Goal: Transaction & Acquisition: Purchase product/service

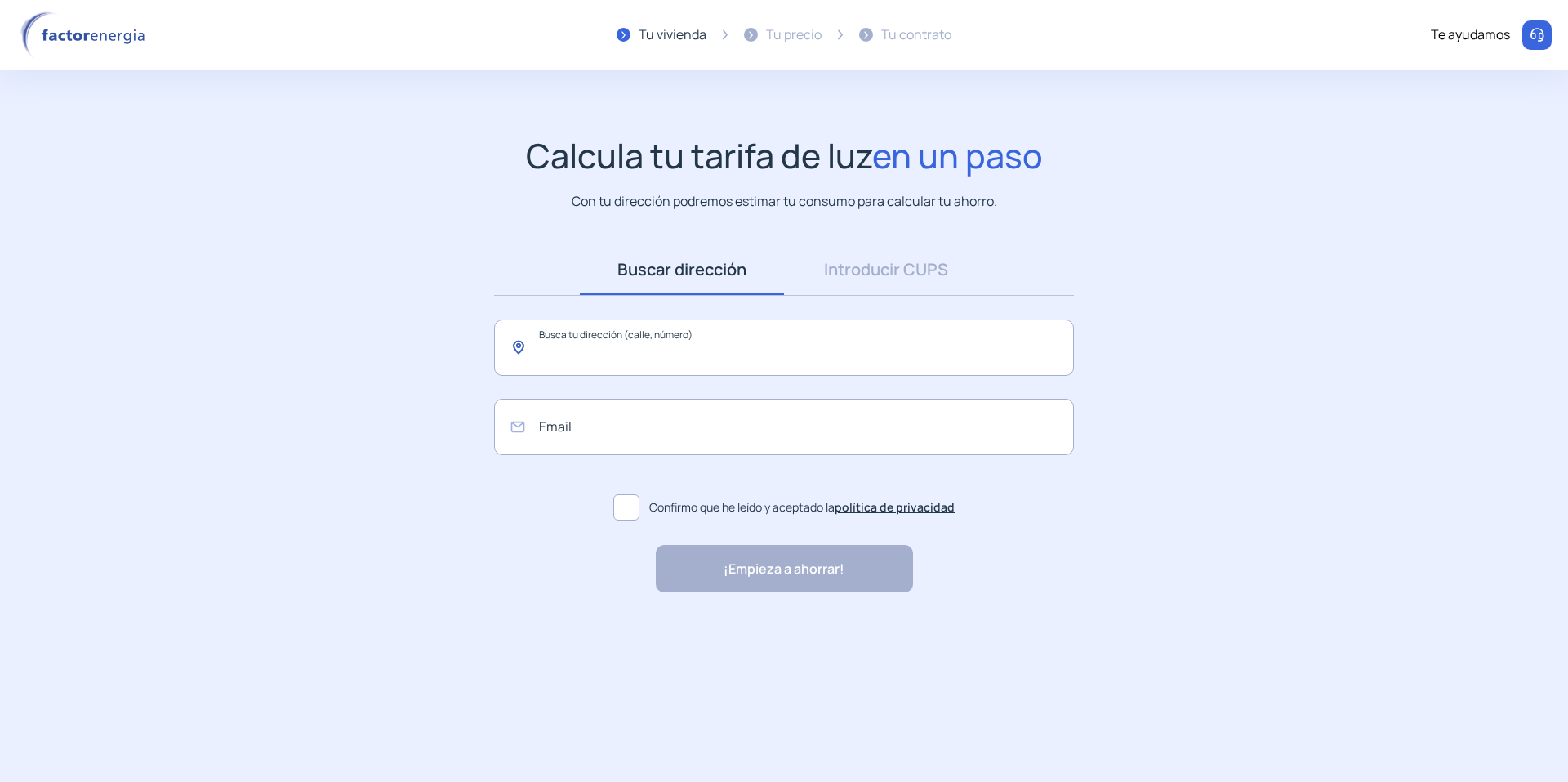
click at [696, 351] on input "text" at bounding box center [784, 347] width 579 height 57
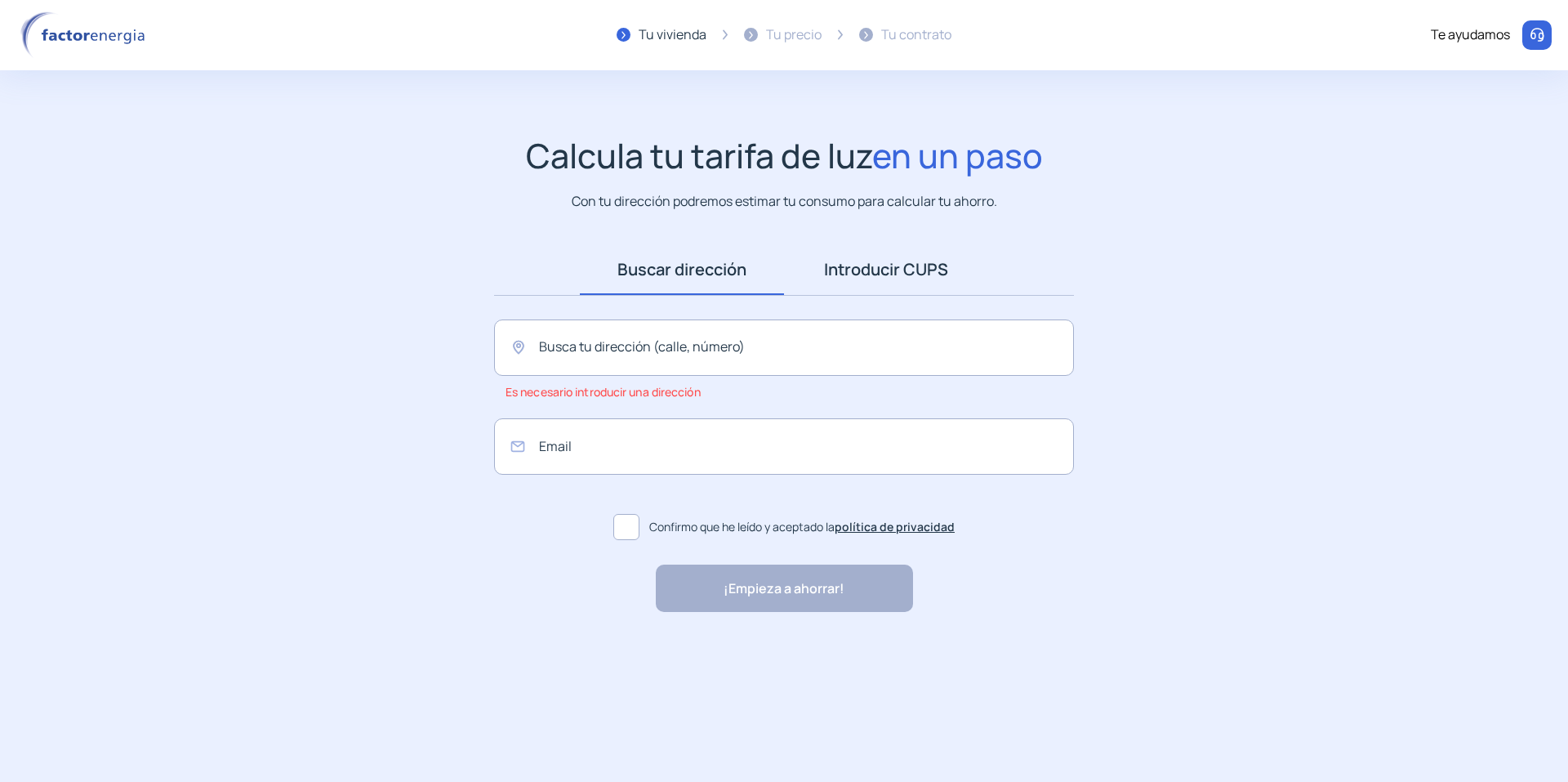
click at [899, 245] on link "Introducir CUPS" at bounding box center [885, 269] width 204 height 51
drag, startPoint x: 710, startPoint y: 273, endPoint x: 706, endPoint y: 283, distance: 10.8
click at [710, 269] on link "Buscar dirección" at bounding box center [681, 269] width 204 height 51
click at [659, 357] on input "text" at bounding box center [784, 347] width 579 height 57
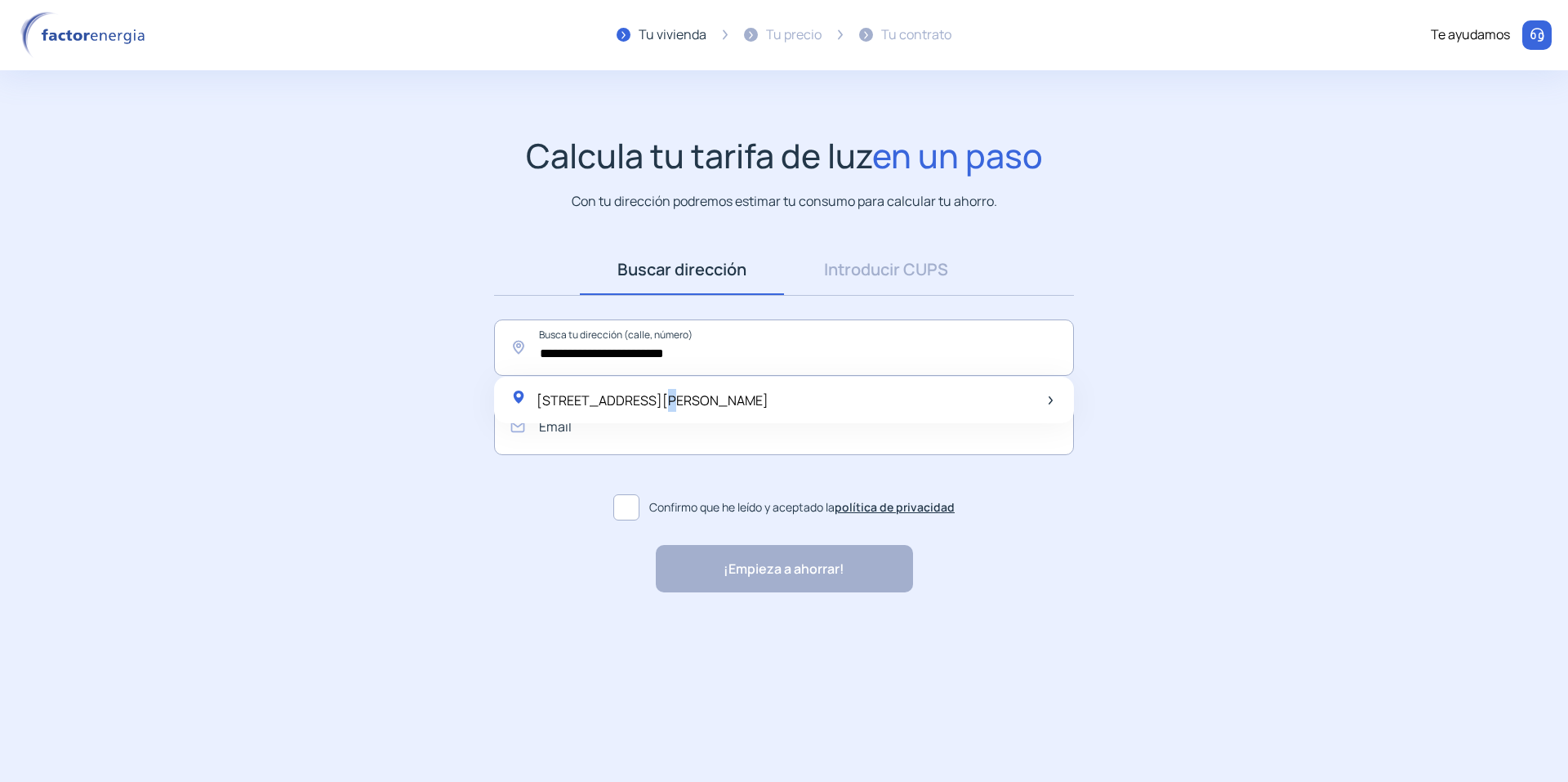
drag, startPoint x: 629, startPoint y: 402, endPoint x: 638, endPoint y: 402, distance: 9.0
click at [633, 402] on span "[STREET_ADDRESS][PERSON_NAME]" at bounding box center [652, 400] width 232 height 18
type input "**********"
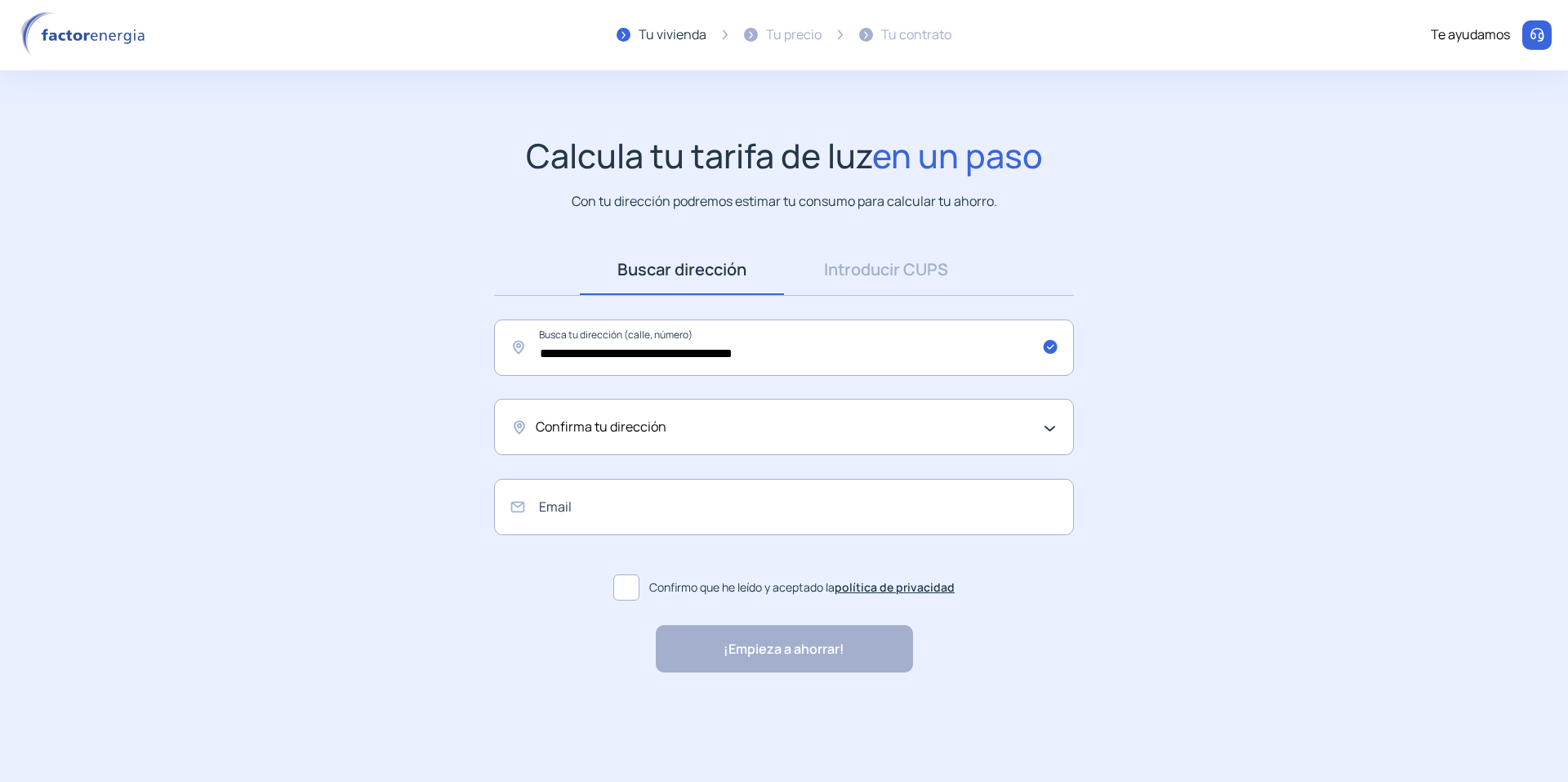
click at [624, 440] on div "Confirma tu dirección" at bounding box center [784, 427] width 579 height 57
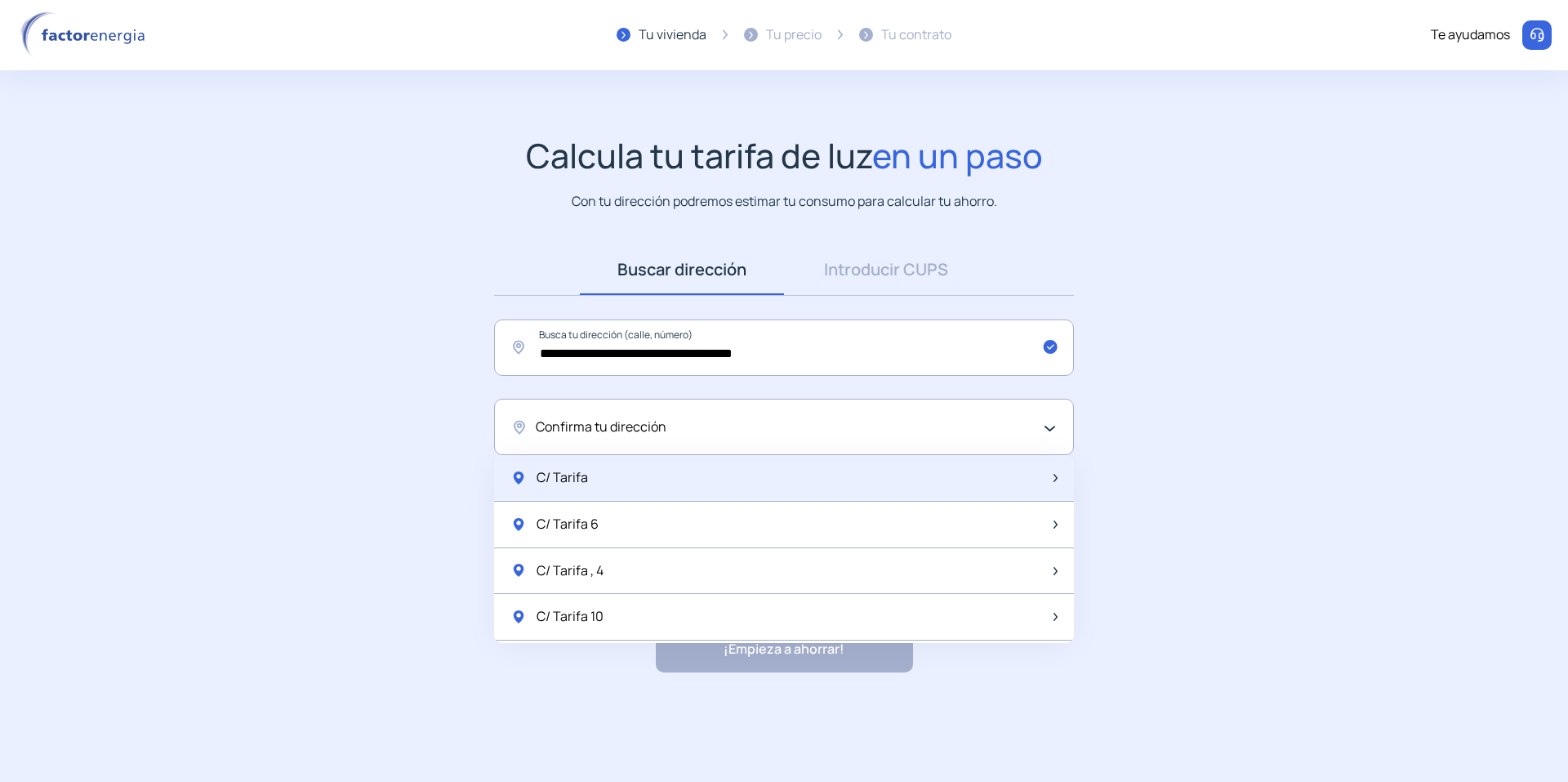
click at [608, 476] on div "C/ Tarifa" at bounding box center [784, 478] width 579 height 47
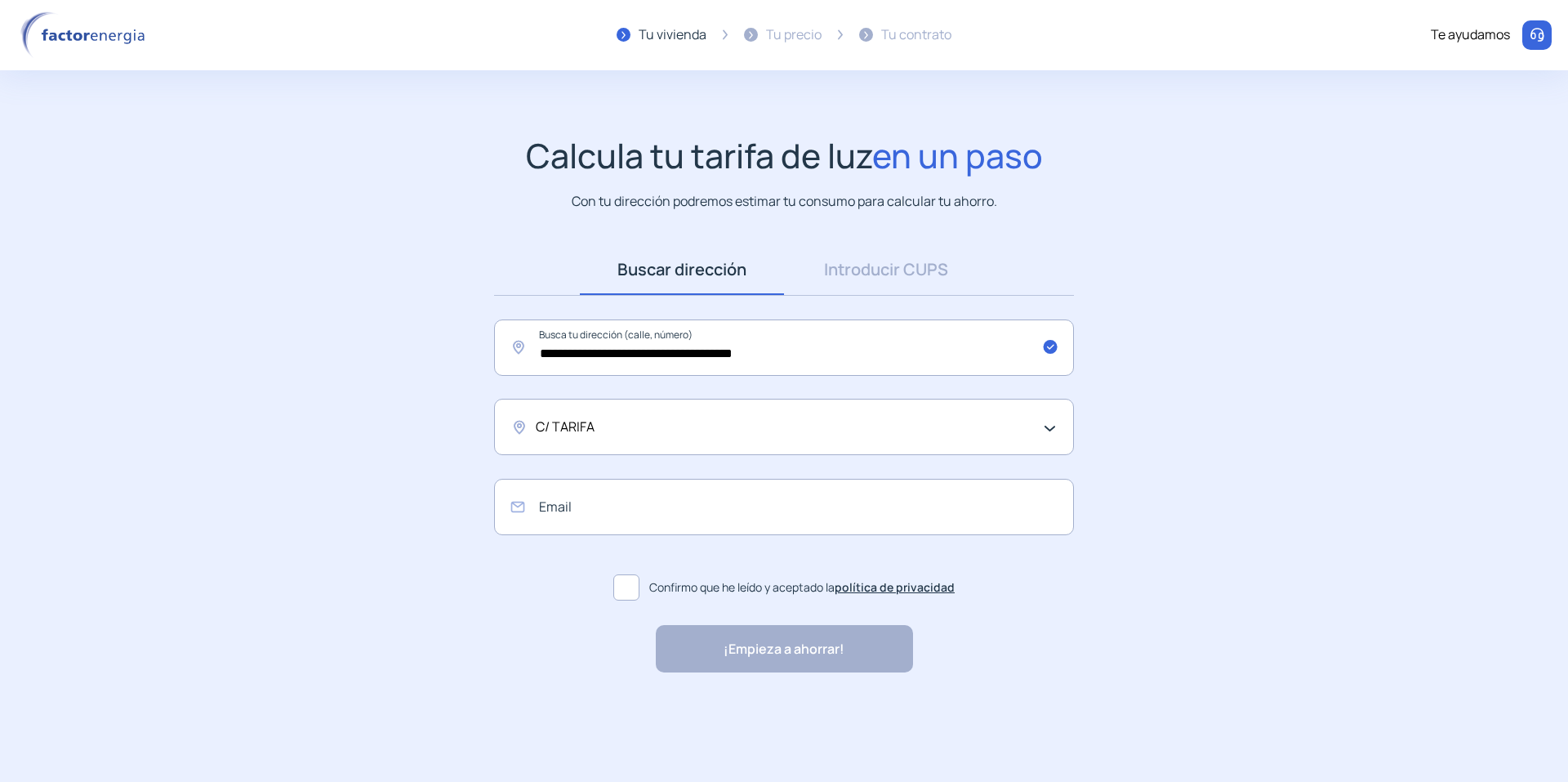
click at [623, 426] on div "C/ TARIFA" at bounding box center [780, 427] width 489 height 21
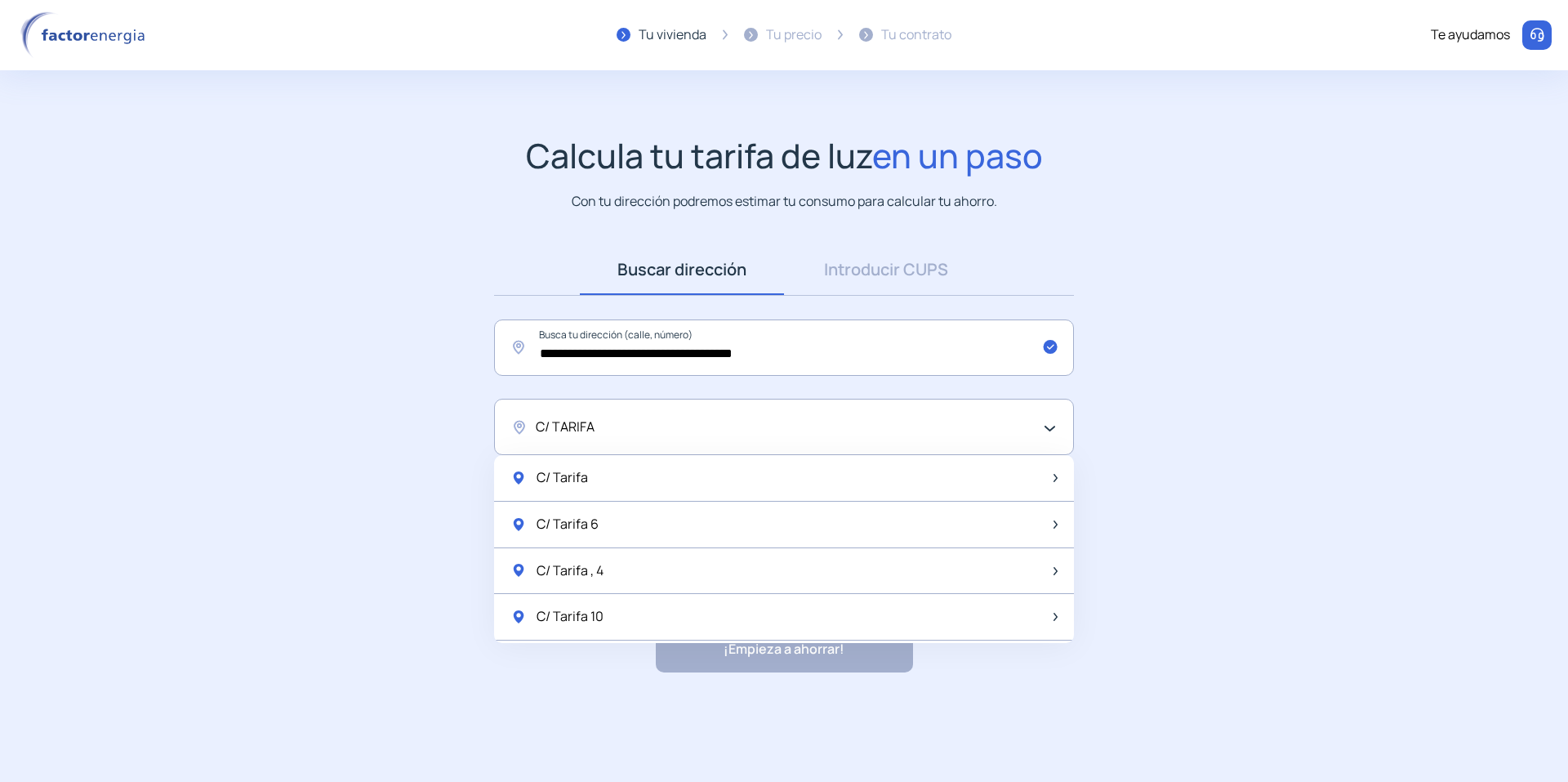
click at [615, 430] on div "C/ TARIFA" at bounding box center [780, 427] width 489 height 21
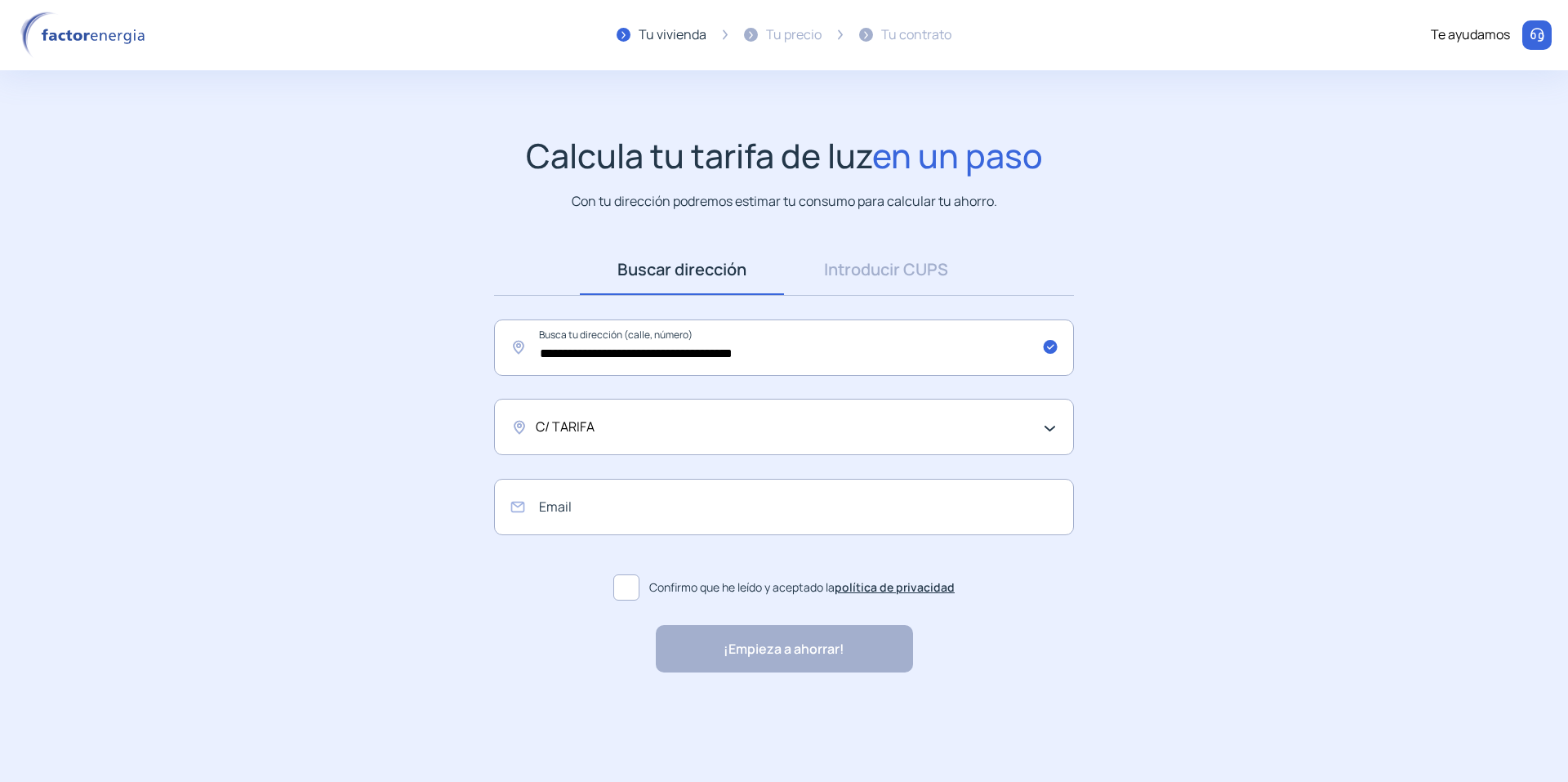
click at [630, 425] on div "C/ TARIFA" at bounding box center [780, 427] width 489 height 21
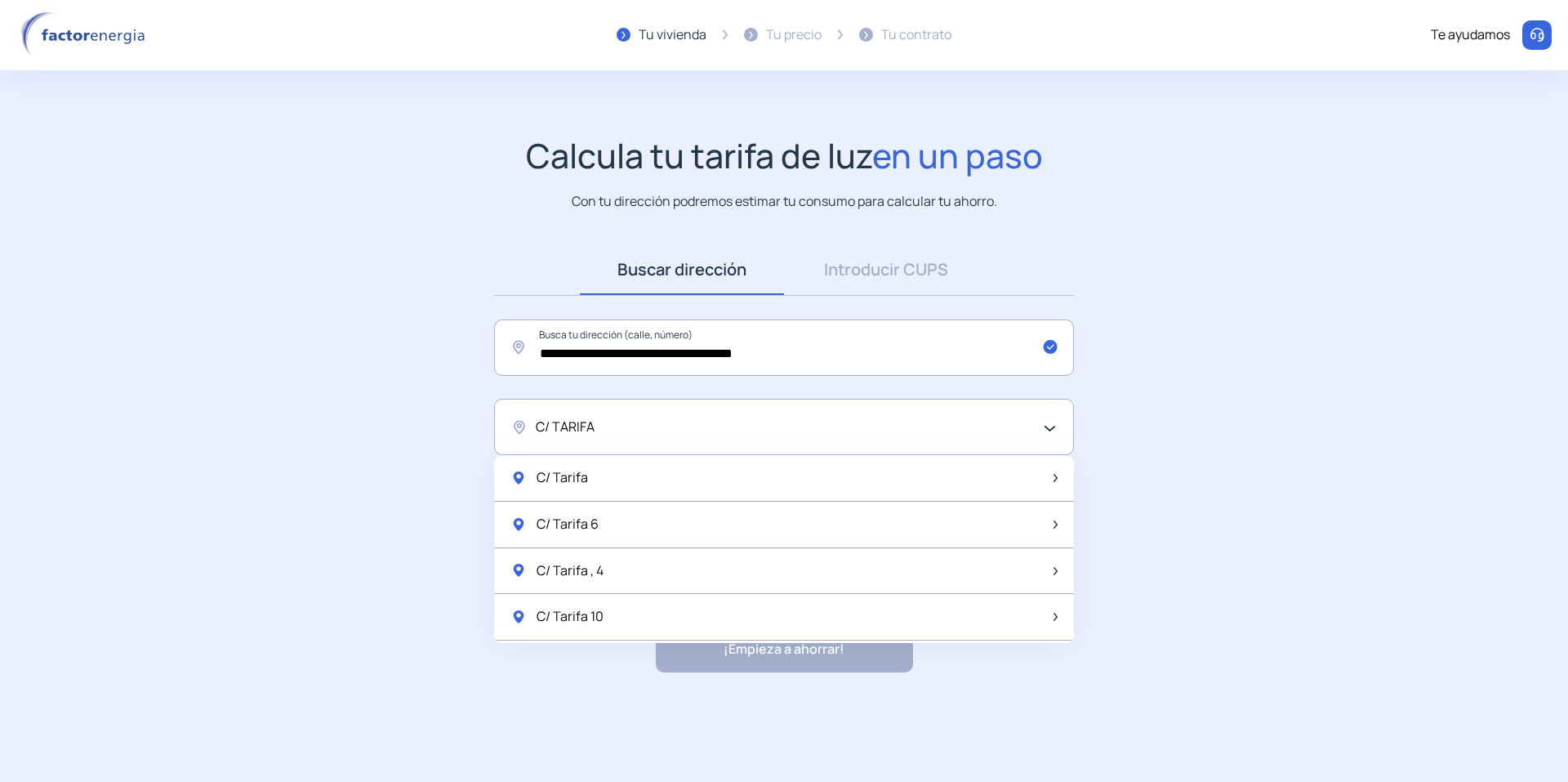
drag, startPoint x: 655, startPoint y: 481, endPoint x: 658, endPoint y: 490, distance: 9.5
click at [654, 481] on div "C/ Tarifa" at bounding box center [784, 478] width 579 height 47
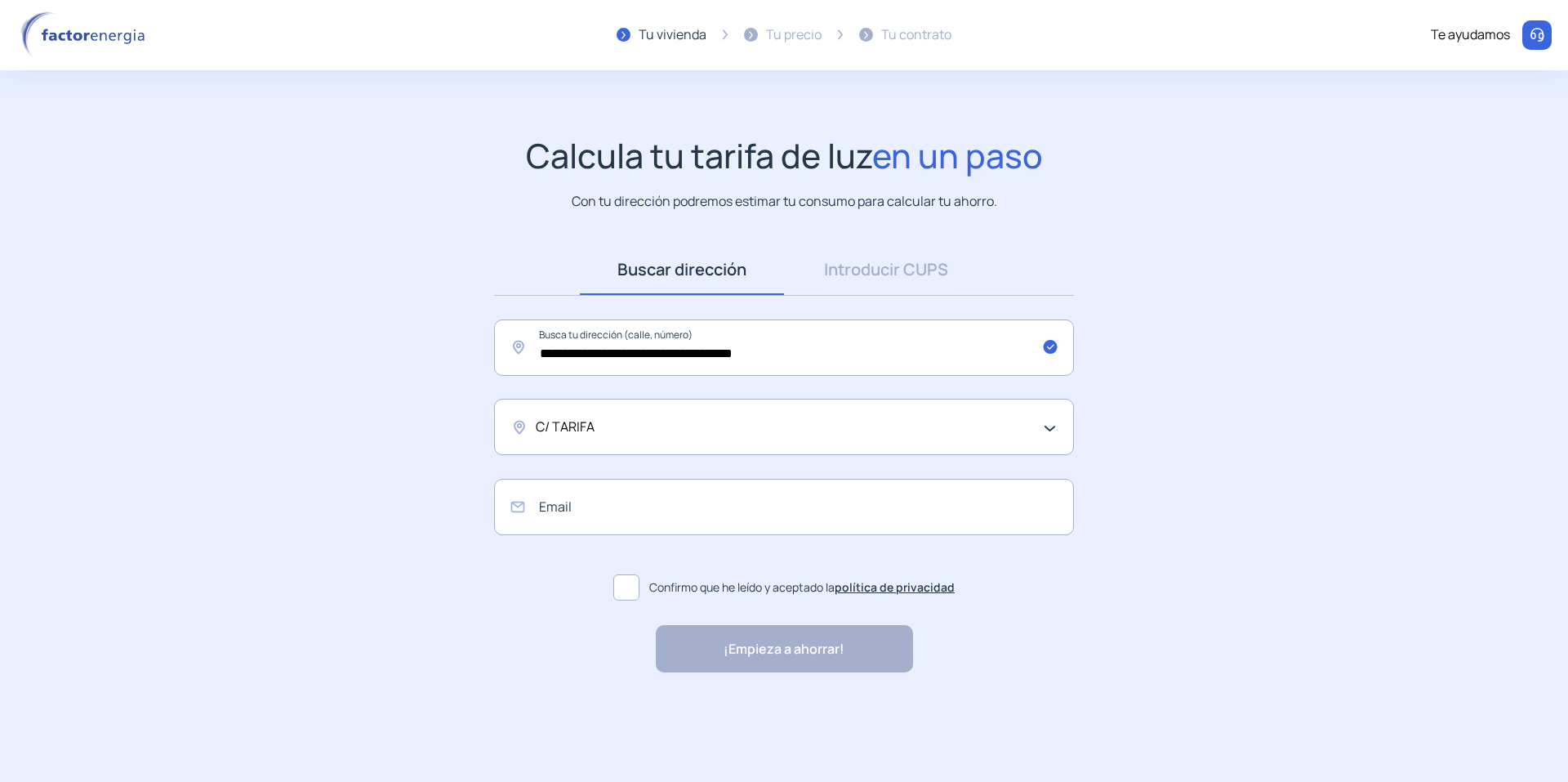
click at [633, 588] on span at bounding box center [626, 587] width 26 height 26
click at [744, 640] on div "¡Empieza a ahorrar! "Excelente servicio y atención al cliente" "Respeto por el …" at bounding box center [784, 649] width 257 height 47
click at [677, 508] on input "email" at bounding box center [784, 507] width 579 height 57
type input "**********"
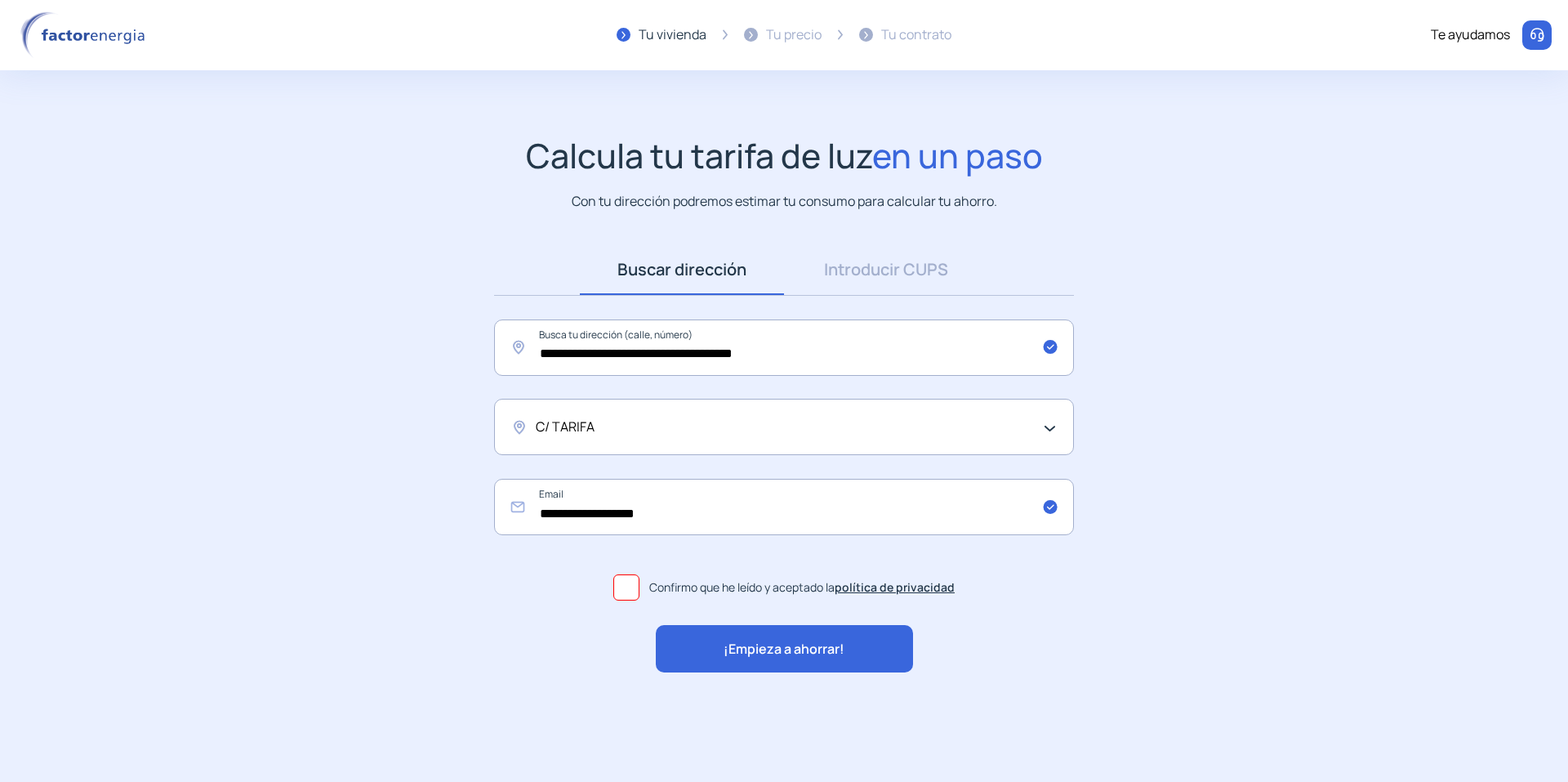
click at [788, 657] on span "¡Empieza a ahorrar!" at bounding box center [784, 649] width 121 height 21
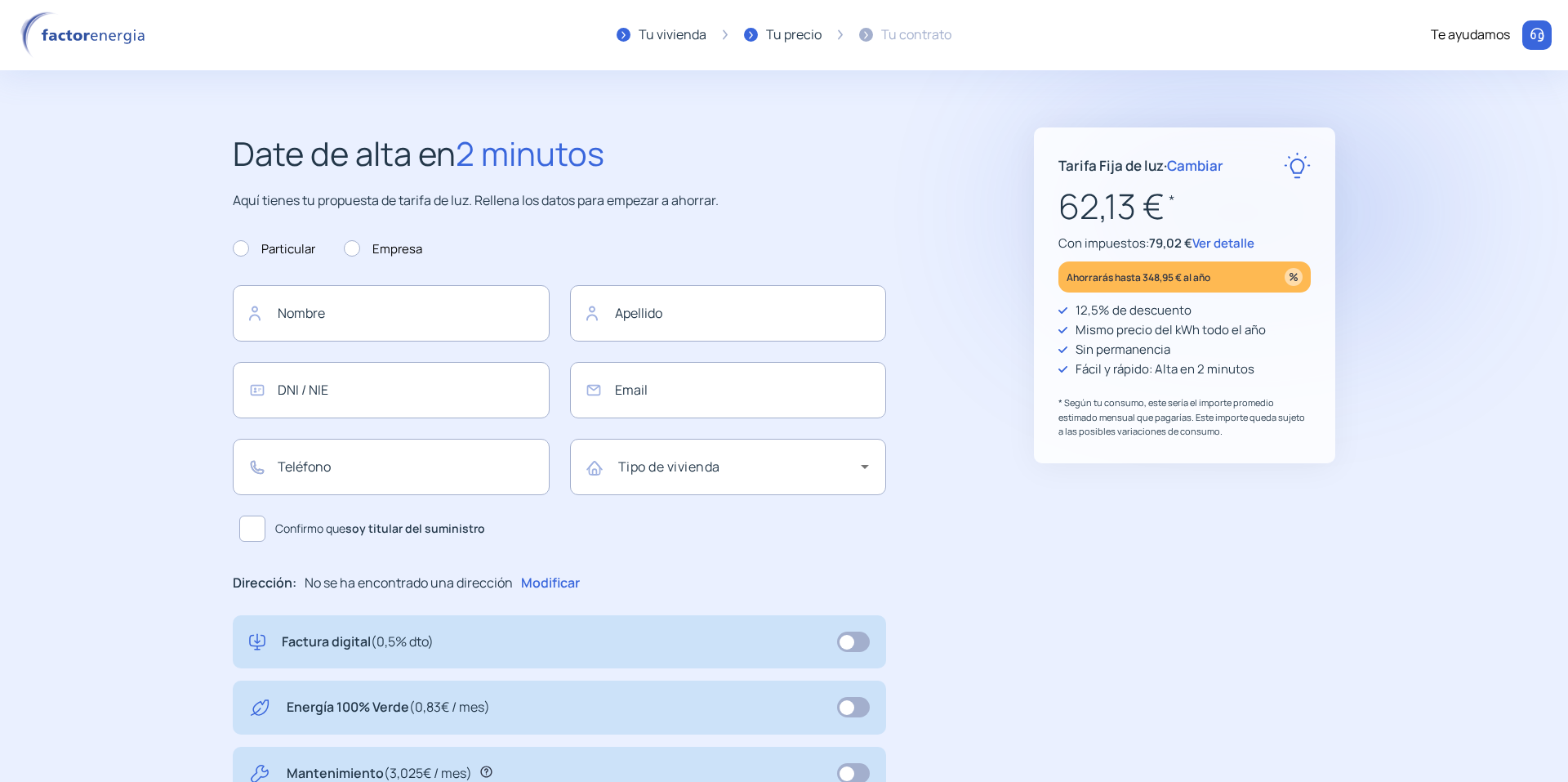
type input "**********"
click at [83, 40] on img at bounding box center [86, 35] width 139 height 47
drag, startPoint x: 473, startPoint y: 114, endPoint x: 493, endPoint y: 113, distance: 20.0
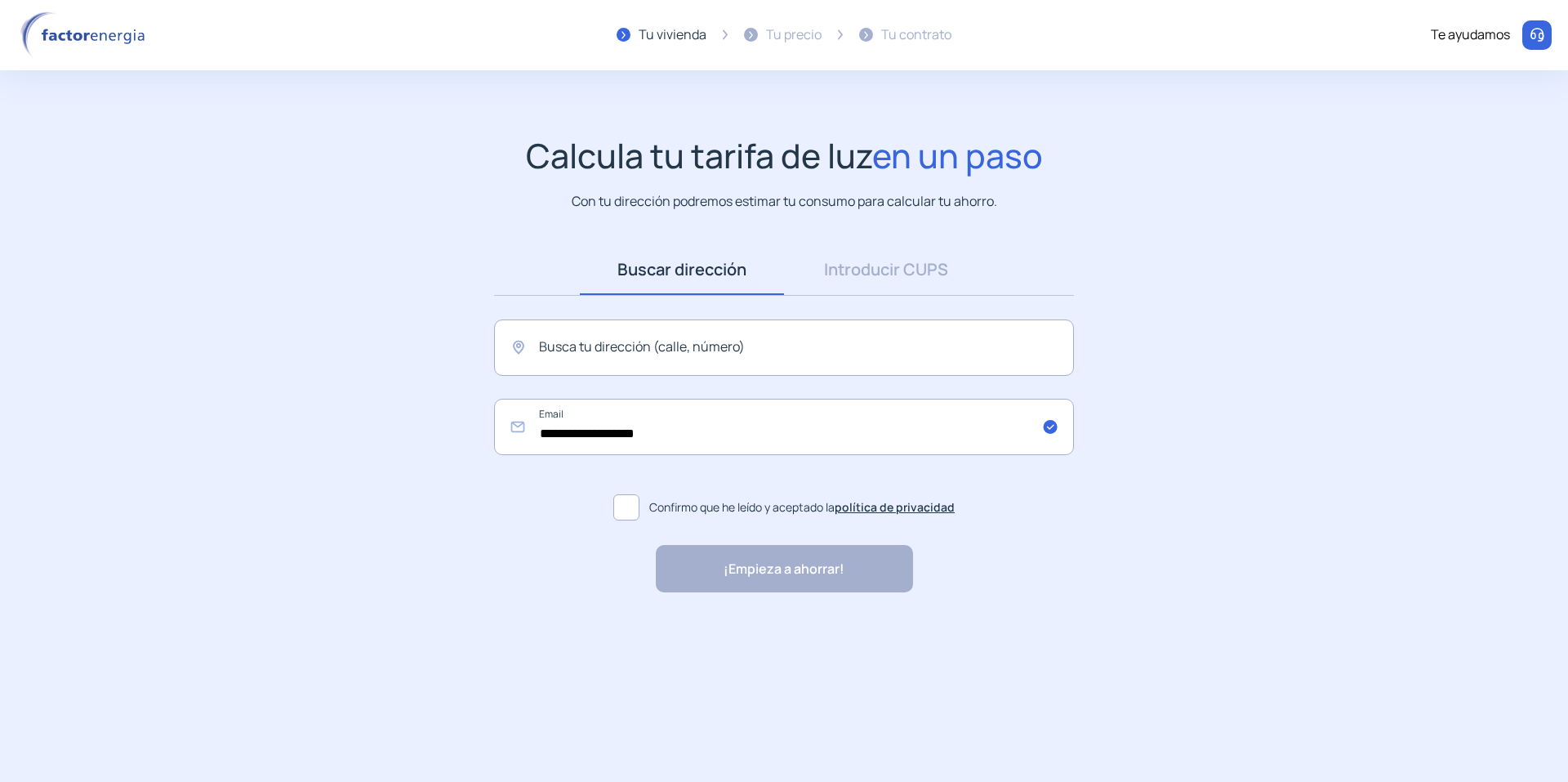
drag, startPoint x: 722, startPoint y: 242, endPoint x: 728, endPoint y: 249, distance: 9.2
